Goal: Register for event/course

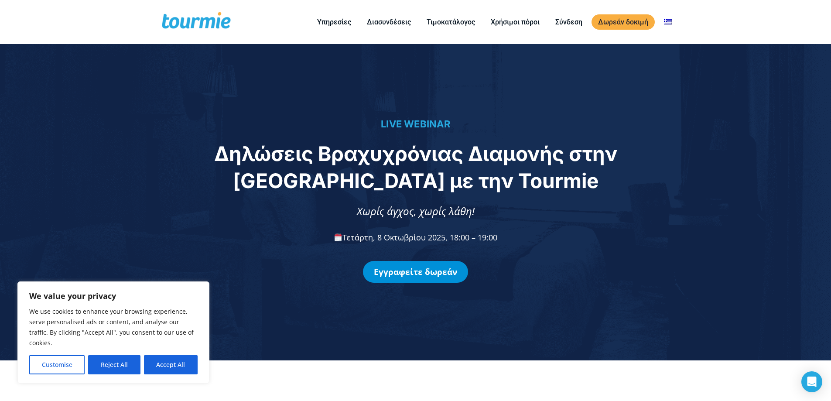
click at [426, 276] on link "Εγγραφείτε δωρεάν" at bounding box center [415, 272] width 105 height 22
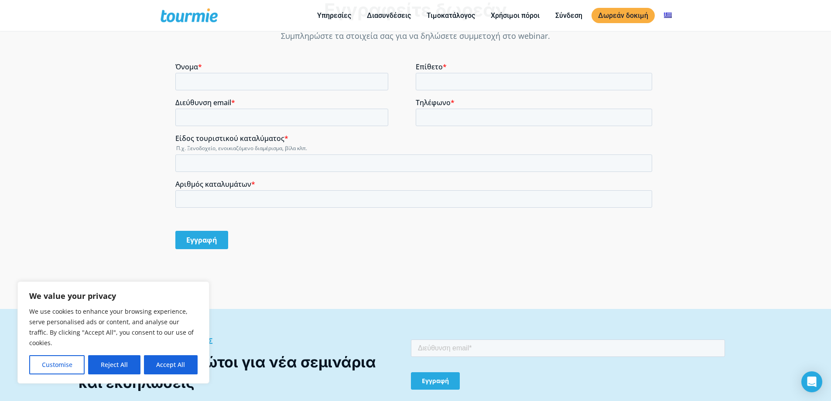
scroll to position [642, 0]
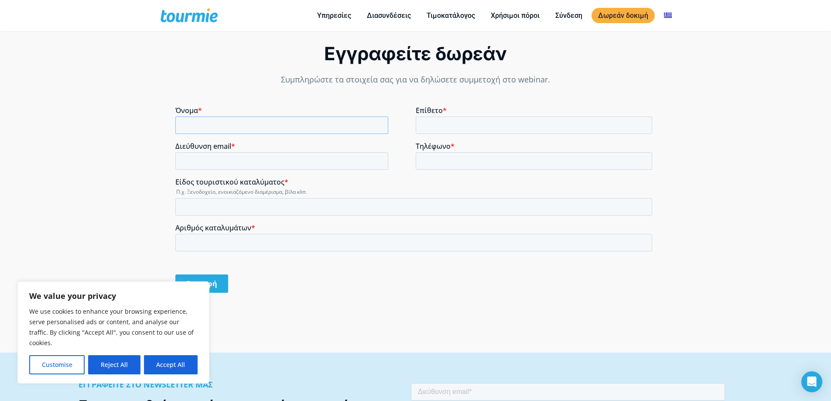
click at [243, 127] on input "Όνομα *" at bounding box center [281, 124] width 213 height 17
type input "Evelina"
type input "Antoniou"
type input "[PERSON_NAME][EMAIL_ADDRESS][DOMAIN_NAME]"
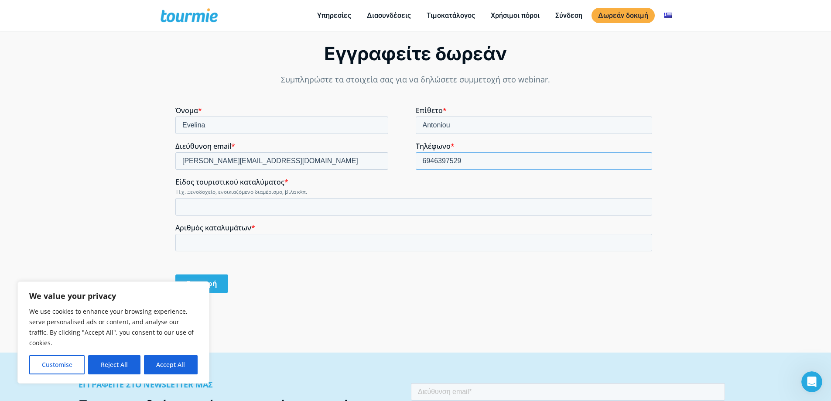
type input "6946397529"
type input "ενοικιαζομενο διαμερισμα"
type input "1"
click at [215, 285] on input "Εγγραφή" at bounding box center [201, 283] width 53 height 18
